Goal: Information Seeking & Learning: Learn about a topic

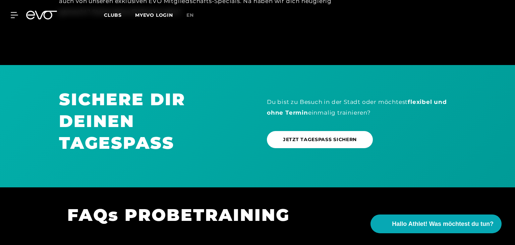
scroll to position [531, 0]
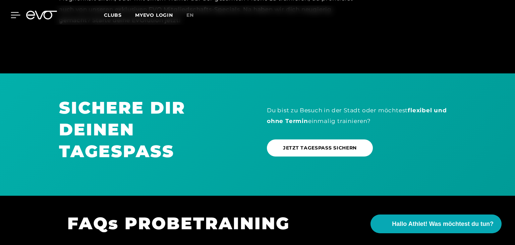
click at [11, 18] on icon at bounding box center [15, 14] width 9 height 5
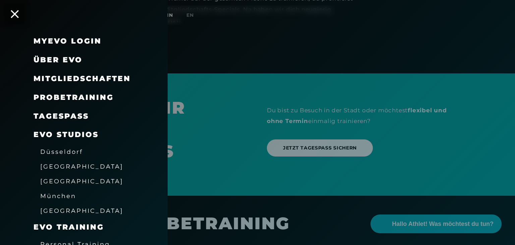
scroll to position [0, 0]
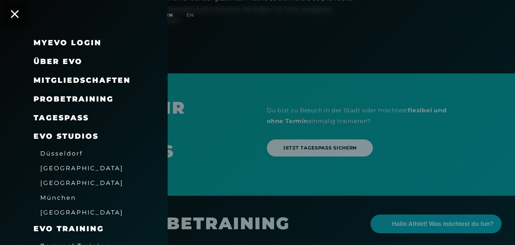
click at [55, 183] on span "[GEOGRAPHIC_DATA]" at bounding box center [81, 182] width 83 height 7
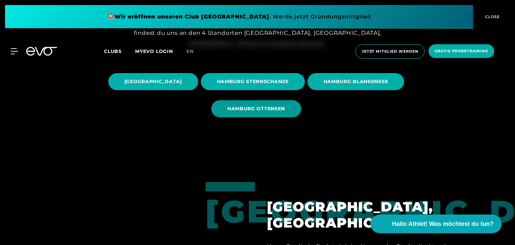
scroll to position [71, 0]
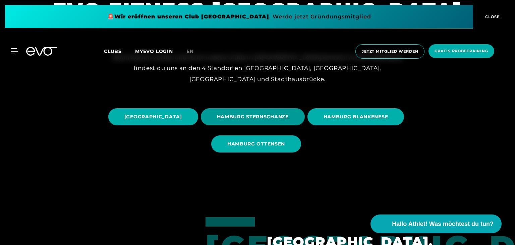
click at [289, 118] on span "HAMBURG STERNSCHANZE" at bounding box center [253, 116] width 72 height 7
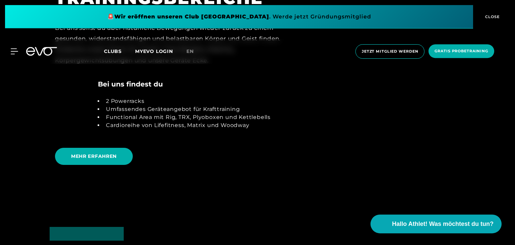
scroll to position [1387, 0]
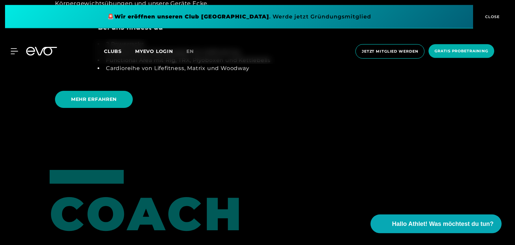
scroll to position [1386, 0]
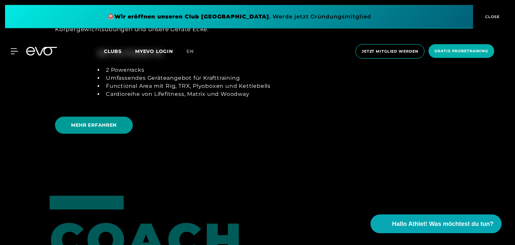
click at [104, 124] on span "MEHR ERFAHREN" at bounding box center [94, 125] width 46 height 7
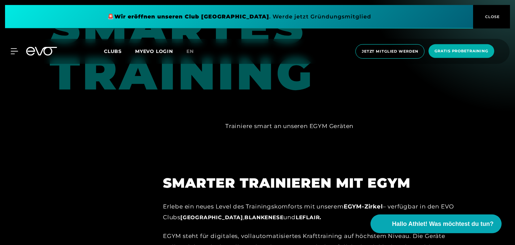
scroll to position [602, 0]
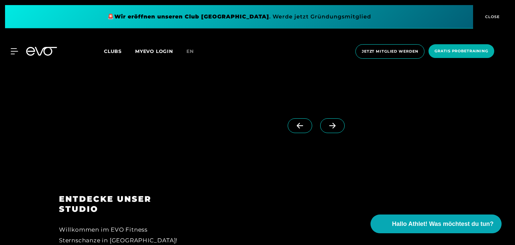
scroll to position [743, 0]
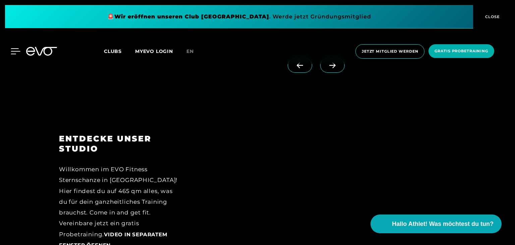
click at [11, 54] on icon at bounding box center [15, 51] width 9 height 5
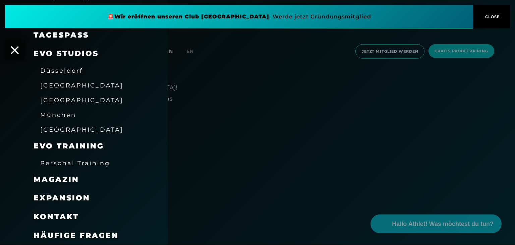
scroll to position [849, 0]
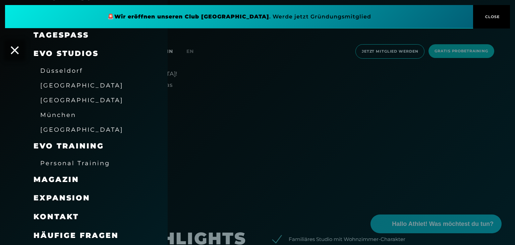
click at [61, 100] on span "[GEOGRAPHIC_DATA]" at bounding box center [81, 100] width 83 height 7
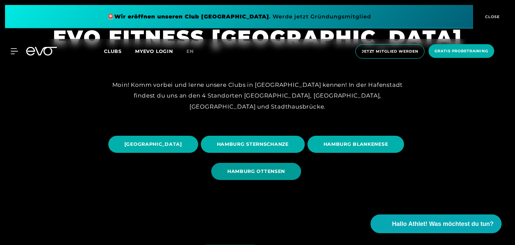
scroll to position [71, 0]
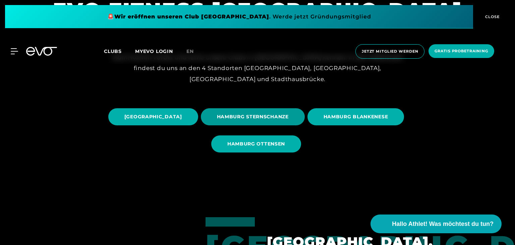
click at [289, 114] on span "HAMBURG STERNSCHANZE" at bounding box center [253, 116] width 72 height 7
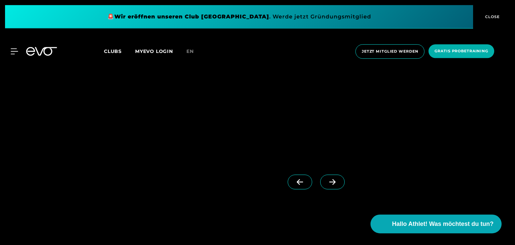
scroll to position [602, 0]
click at [325, 206] on span at bounding box center [332, 206] width 24 height 15
click at [300, 204] on icon at bounding box center [300, 207] width 6 height 6
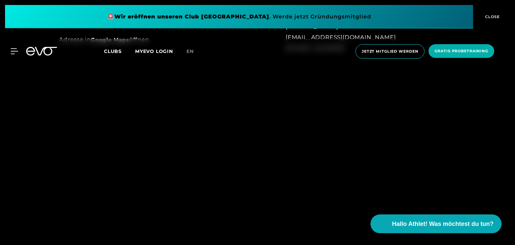
scroll to position [531, 0]
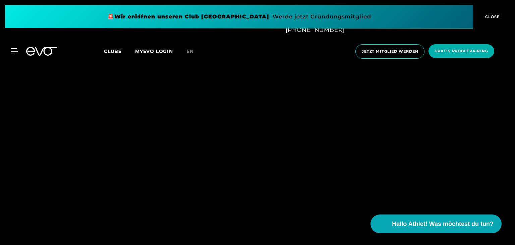
click at [488, 17] on span "CLOSE" at bounding box center [491, 17] width 16 height 6
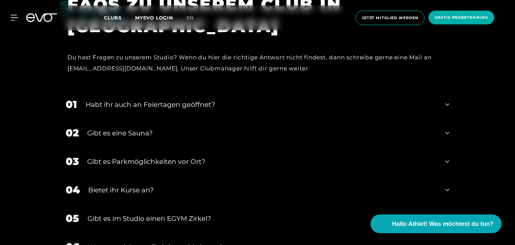
scroll to position [2159, 0]
click at [183, 99] on div "Habt ihr auch an Feiertagen geöffnet?" at bounding box center [260, 104] width 351 height 10
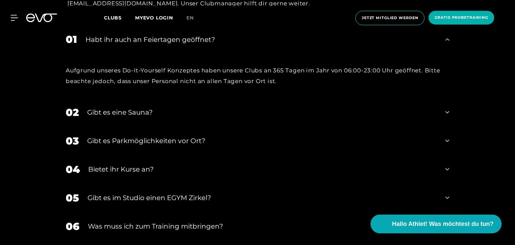
scroll to position [2229, 0]
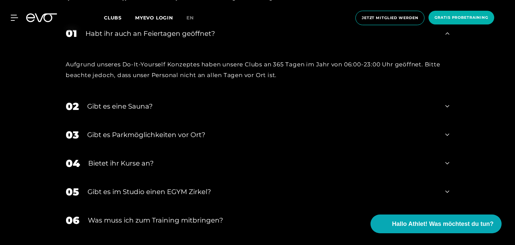
click at [145, 101] on div "Gibt es eine Sauna?" at bounding box center [262, 106] width 350 height 10
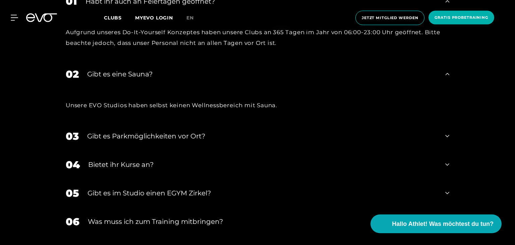
scroll to position [2300, 0]
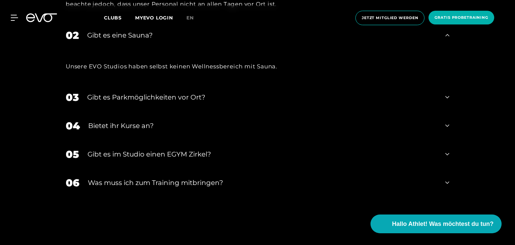
click at [155, 92] on div "Gibt es Parkmöglichkeiten vor Ort?" at bounding box center [262, 97] width 350 height 10
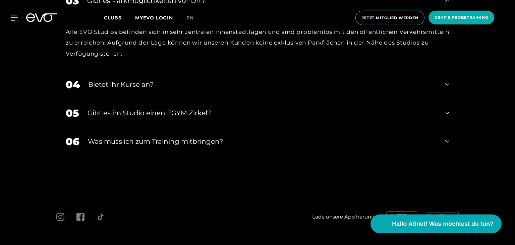
scroll to position [2408, 0]
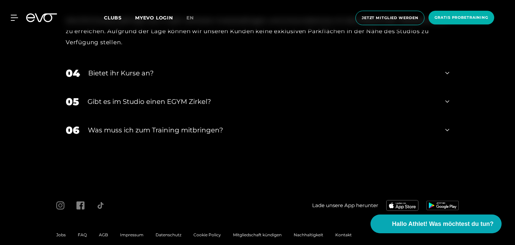
click at [189, 125] on div "Was muss ich zum Training mitbringen?" at bounding box center [262, 130] width 349 height 10
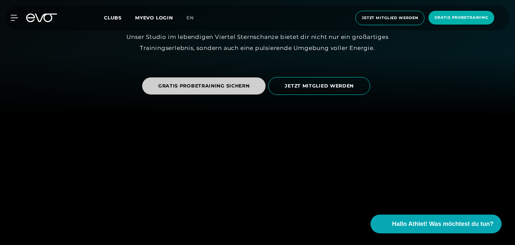
scroll to position [0, 0]
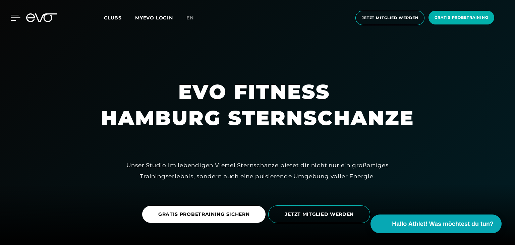
click at [6, 17] on div at bounding box center [10, 18] width 20 height 6
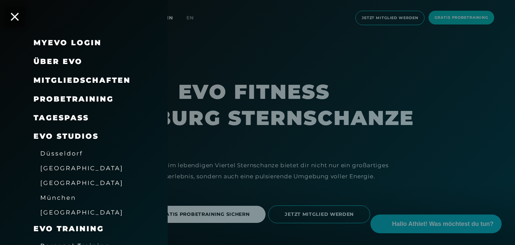
click at [83, 81] on span "Mitgliedschaften" at bounding box center [82, 80] width 97 height 9
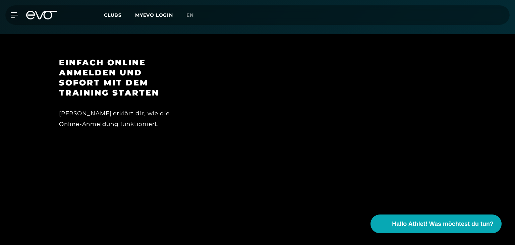
scroll to position [679, 0]
